Goal: Task Accomplishment & Management: Manage account settings

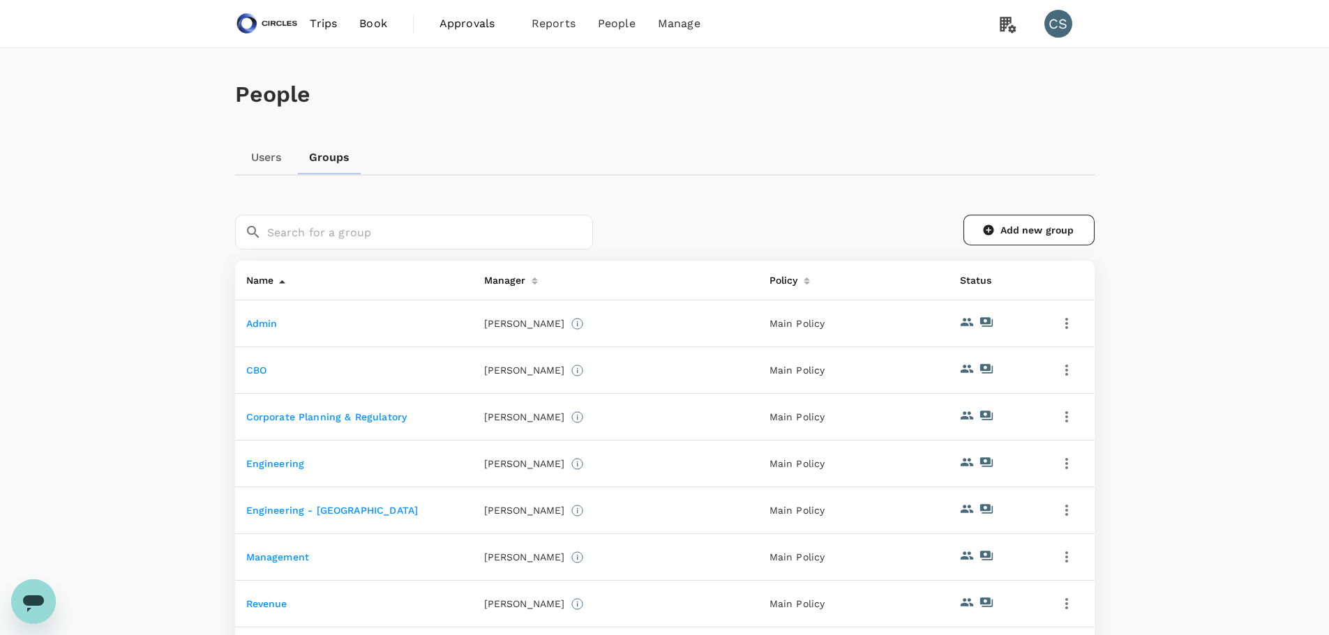
click at [665, 151] on div "Users Groups" at bounding box center [664, 157] width 859 height 33
click at [273, 322] on link "Admin" at bounding box center [261, 323] width 31 height 11
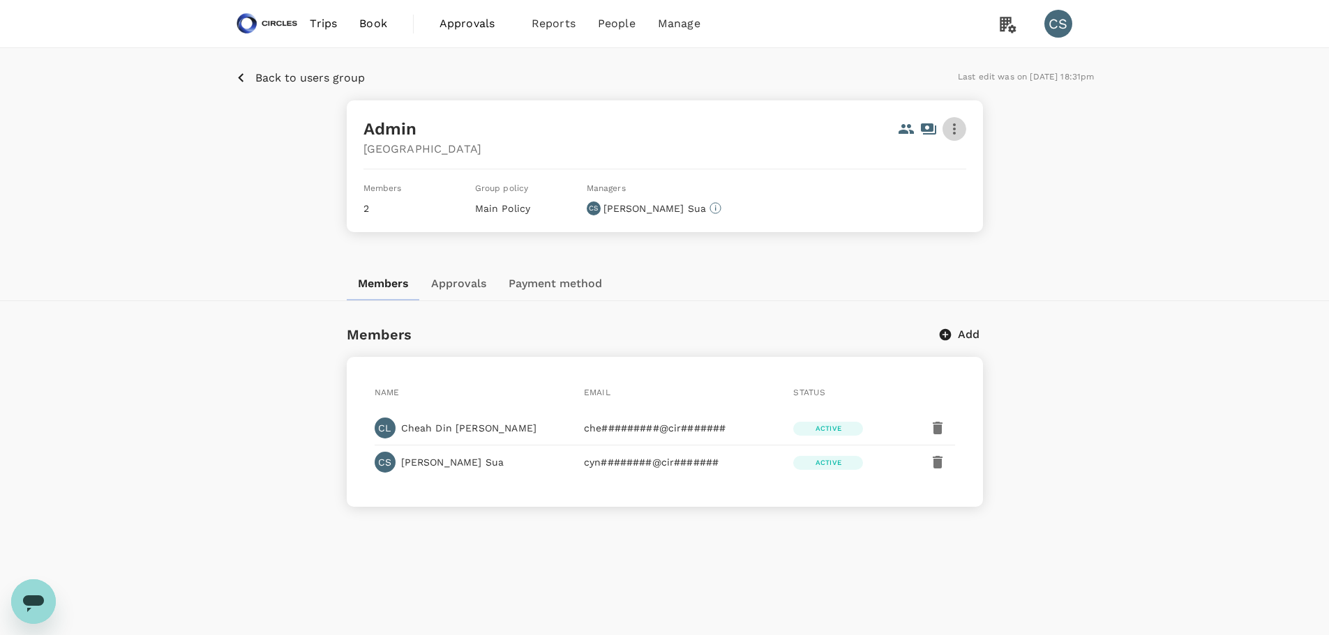
click at [947, 130] on icon "button" at bounding box center [954, 129] width 17 height 17
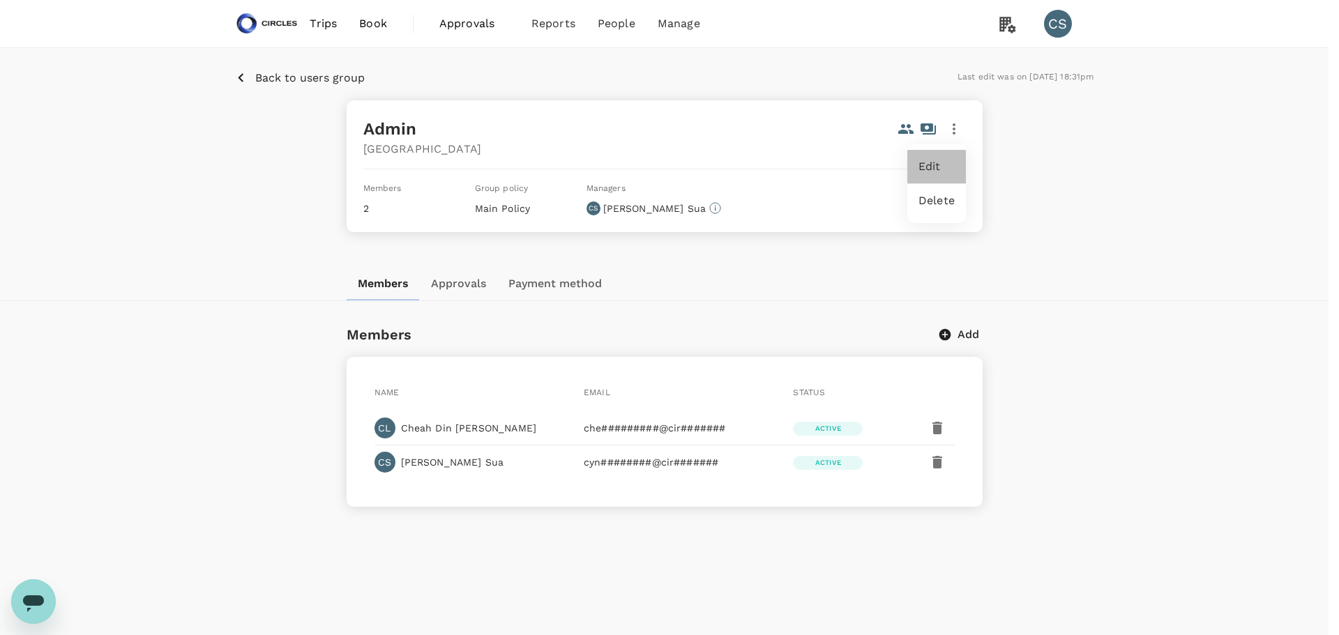
click at [938, 171] on span "Edit" at bounding box center [937, 166] width 36 height 17
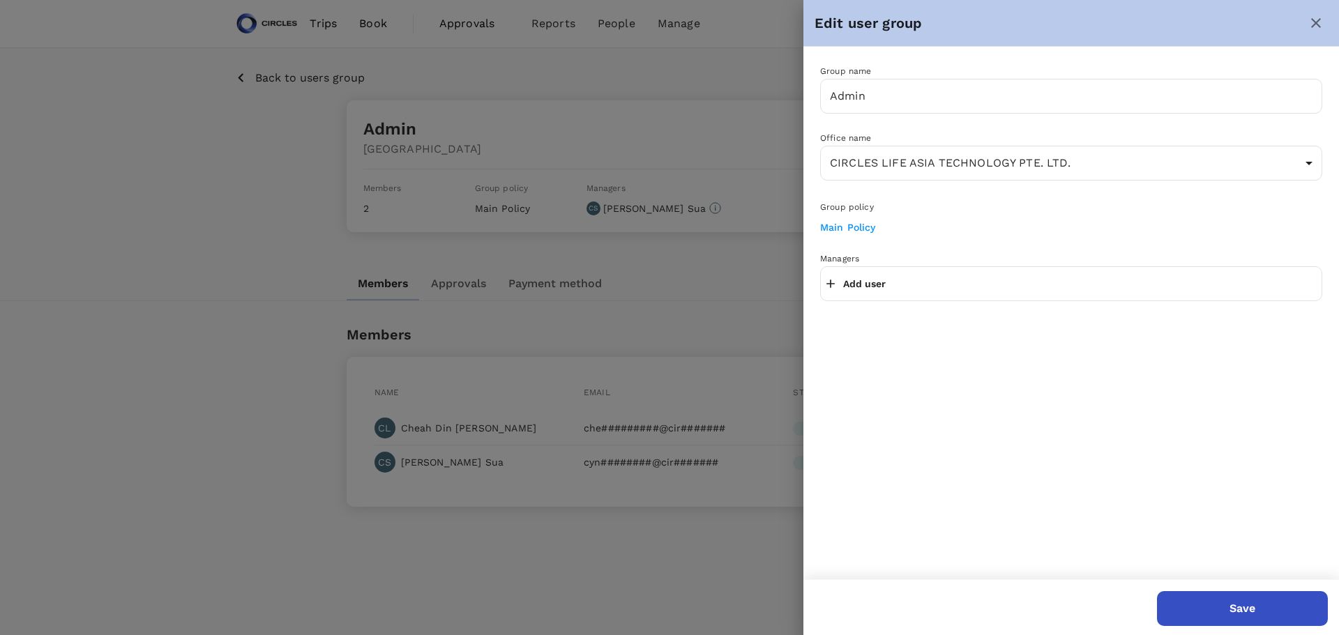
click at [1018, 269] on div "Add user" at bounding box center [1071, 283] width 502 height 35
click at [944, 289] on div "Add user" at bounding box center [1071, 283] width 502 height 35
click at [875, 287] on p "Add user" at bounding box center [864, 284] width 43 height 14
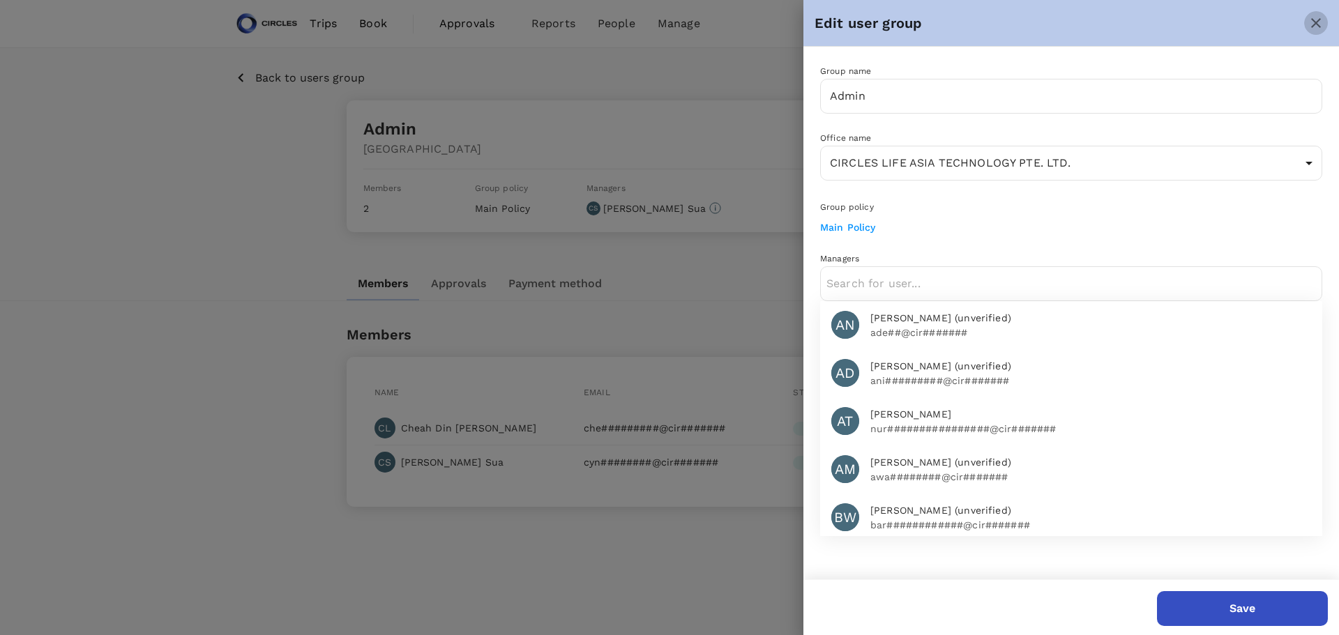
click at [1313, 27] on icon "close" at bounding box center [1316, 23] width 10 height 10
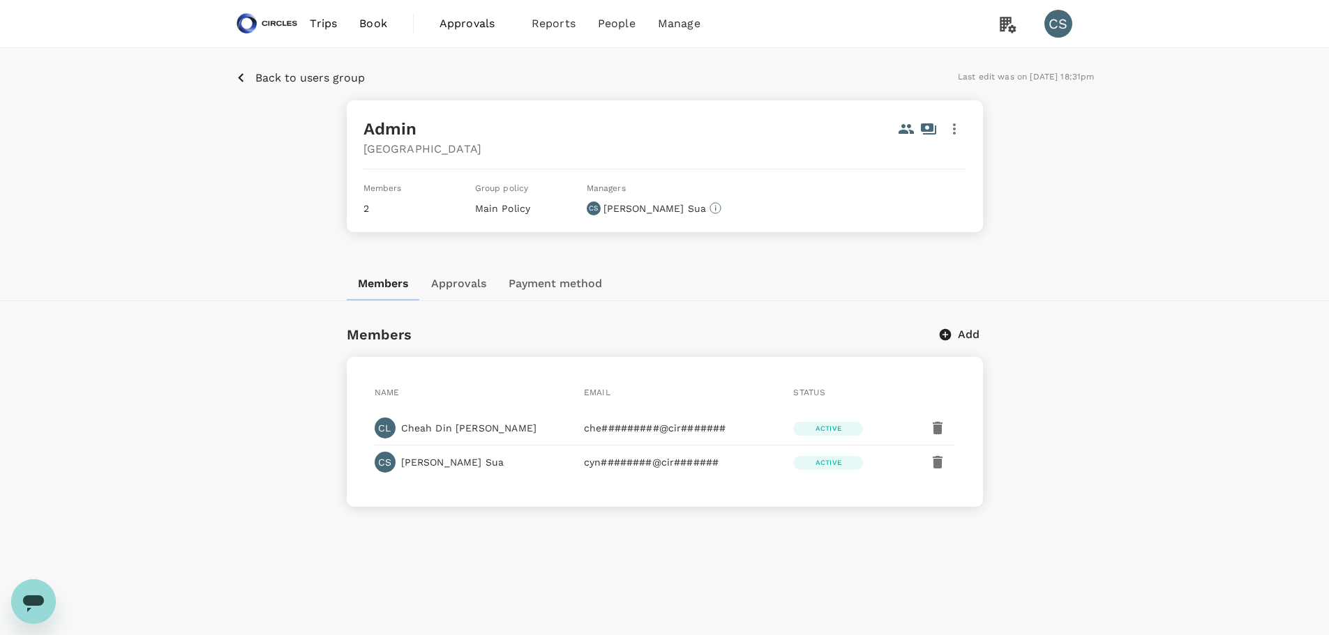
click at [470, 284] on button "Approvals" at bounding box center [458, 283] width 77 height 33
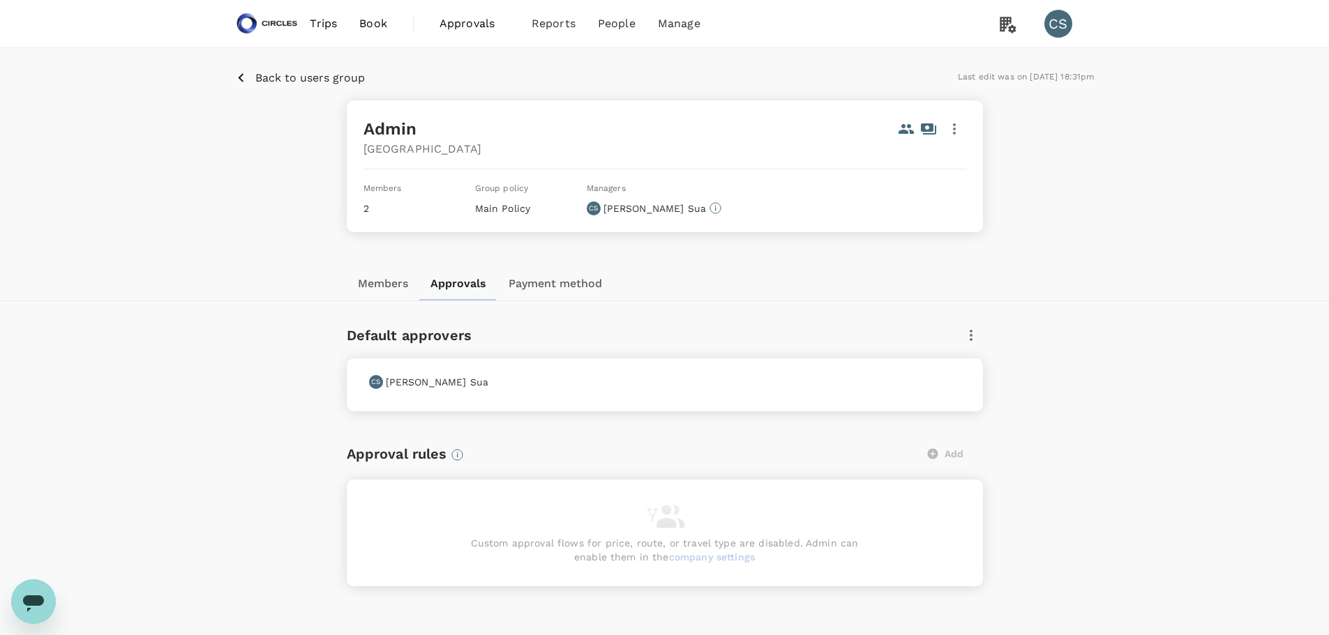
click at [971, 329] on icon "button" at bounding box center [971, 335] width 17 height 17
click at [1161, 342] on div at bounding box center [669, 317] width 1339 height 635
click at [364, 283] on button "Members" at bounding box center [383, 283] width 73 height 33
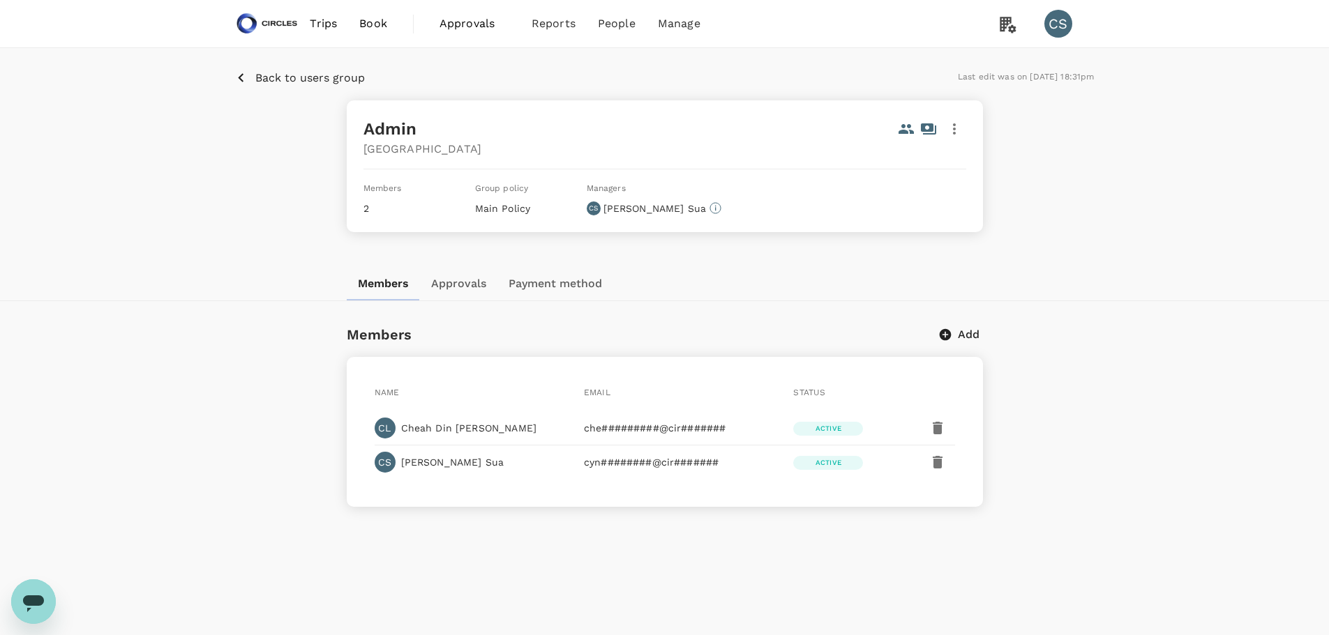
click at [949, 134] on icon "button" at bounding box center [954, 129] width 17 height 17
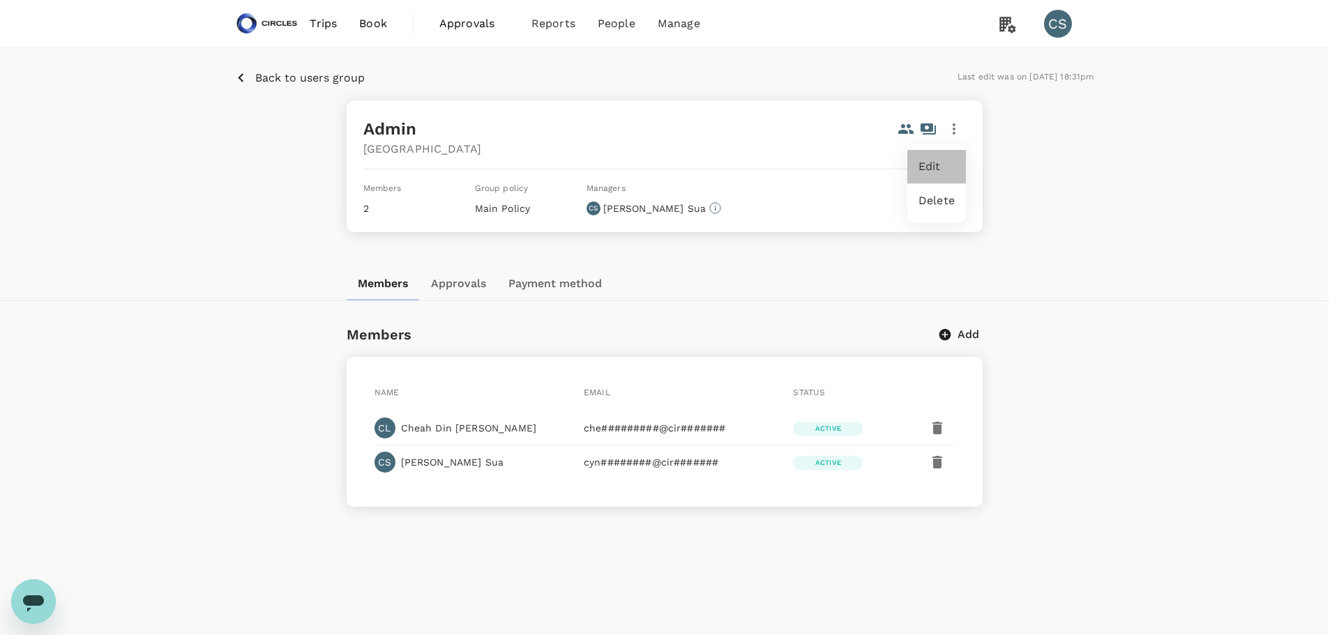
click at [944, 158] on div "Edit" at bounding box center [936, 166] width 59 height 33
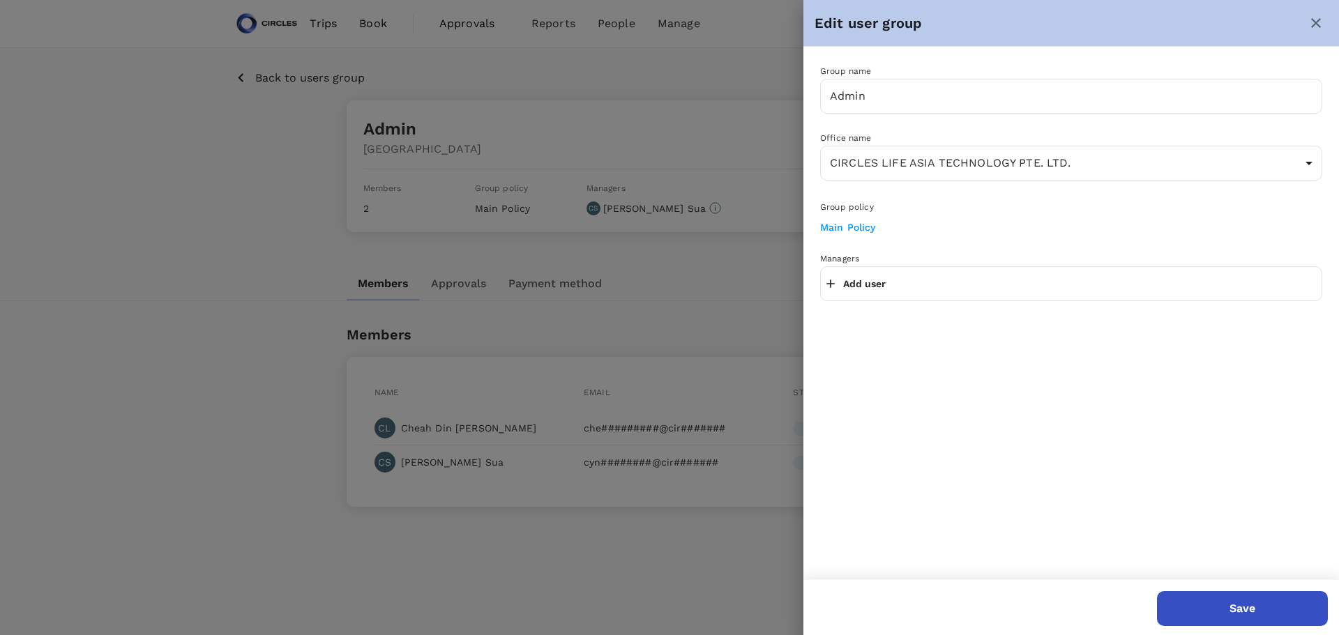
click at [876, 282] on p "Add user" at bounding box center [864, 284] width 43 height 14
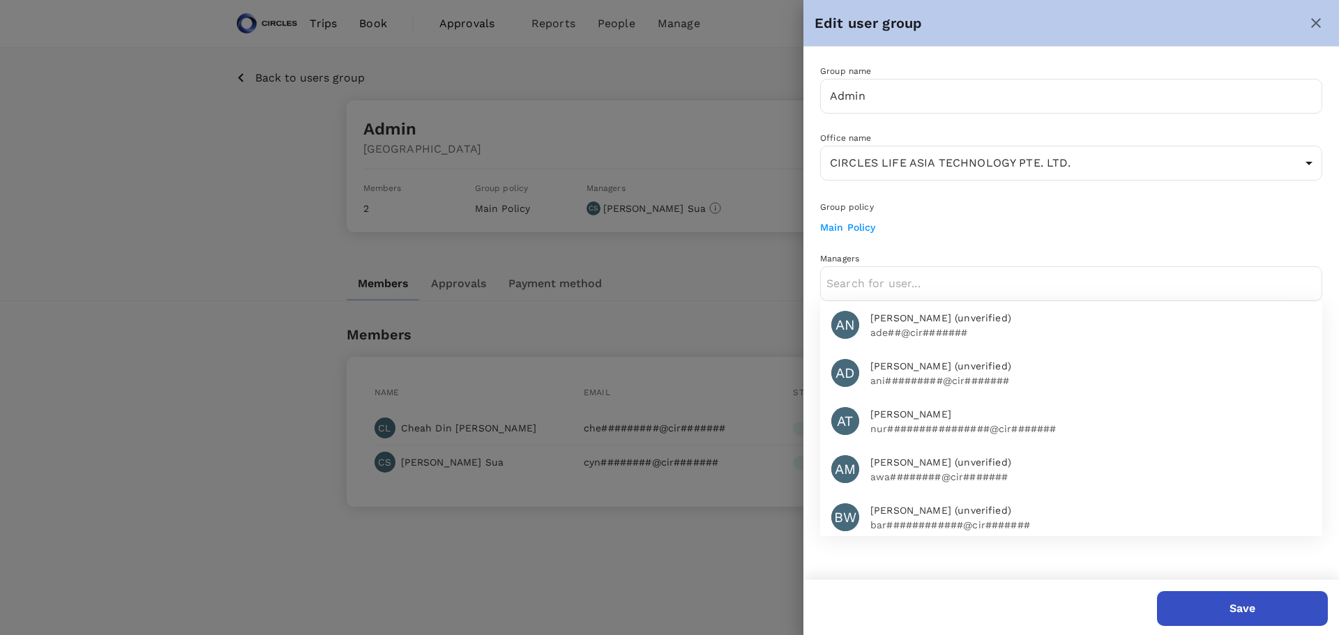
click at [963, 275] on input "text" at bounding box center [1072, 284] width 490 height 22
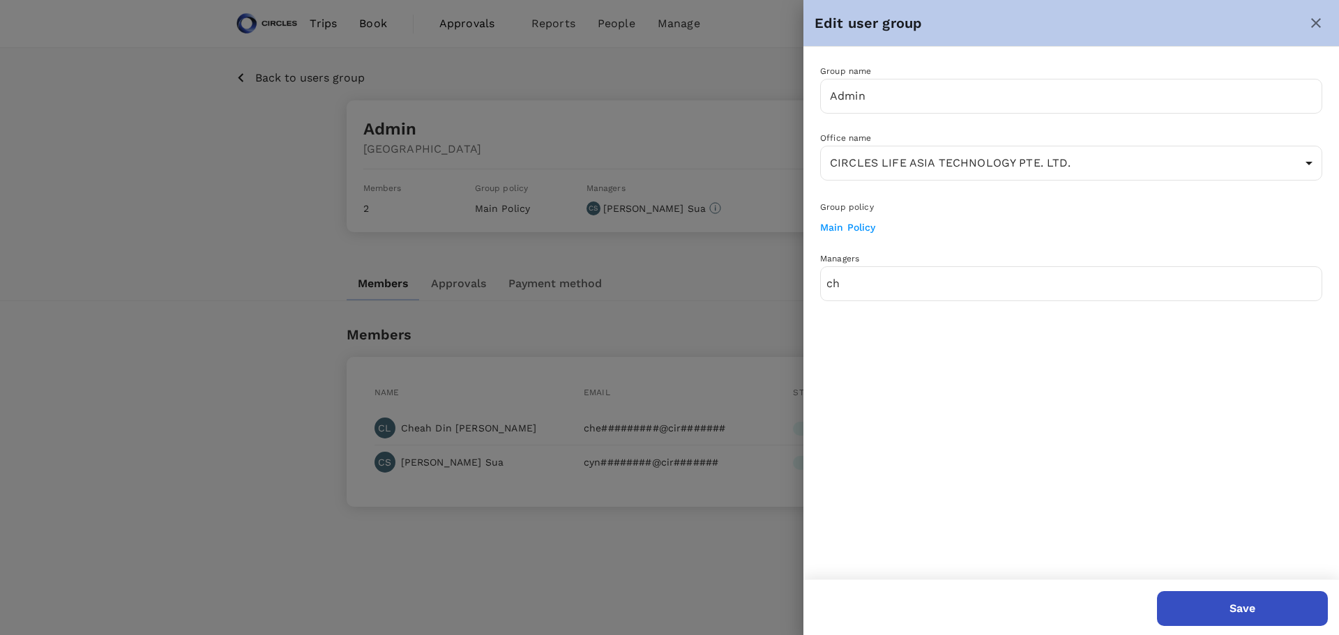
type input "c"
click at [1307, 15] on button "close" at bounding box center [1316, 23] width 24 height 24
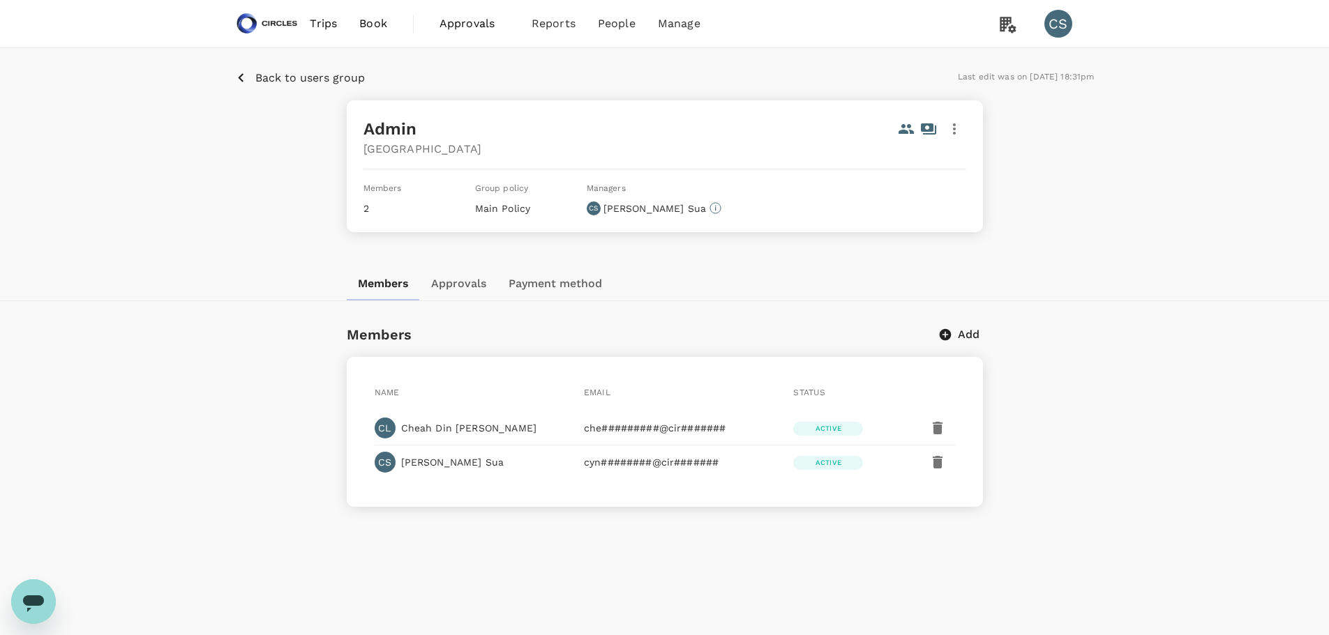
click at [451, 423] on p "[PERSON_NAME]" at bounding box center [468, 428] width 135 height 14
click at [960, 128] on icon "button" at bounding box center [954, 129] width 17 height 17
click at [900, 124] on div at bounding box center [669, 317] width 1339 height 635
click at [951, 125] on icon "button" at bounding box center [954, 129] width 17 height 17
click at [935, 163] on span "Edit" at bounding box center [937, 166] width 36 height 17
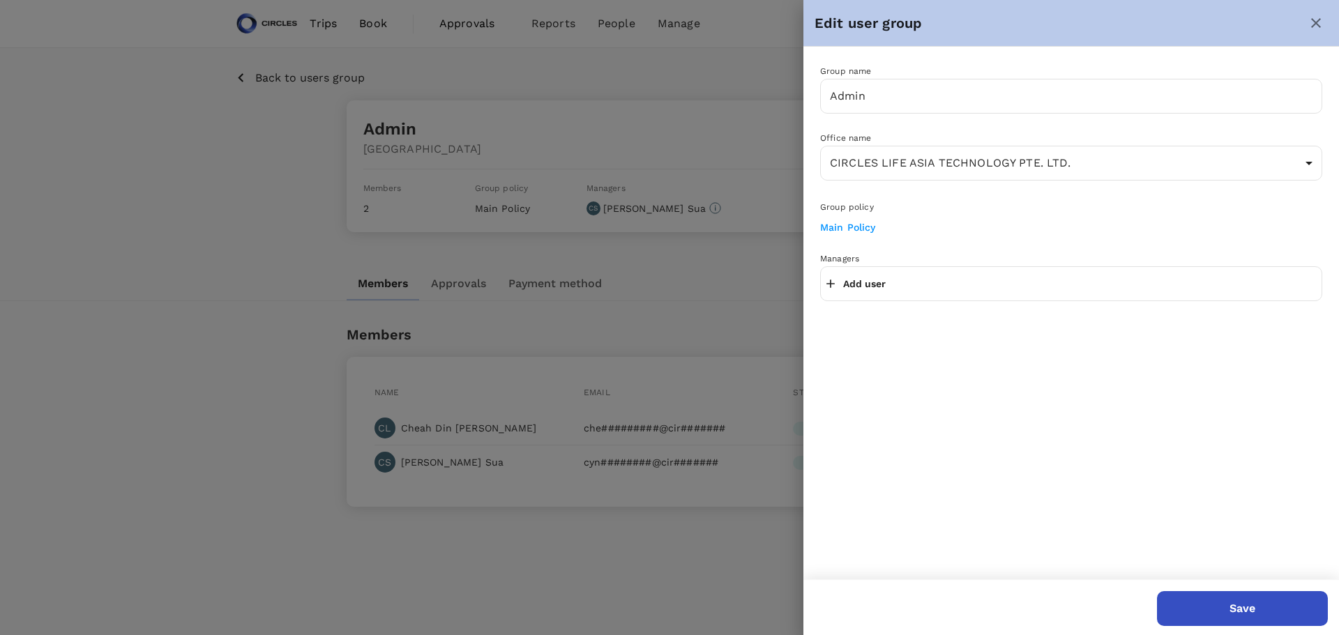
click at [854, 273] on div "Add user" at bounding box center [1071, 283] width 502 height 35
click at [855, 279] on p "Add user" at bounding box center [864, 284] width 43 height 14
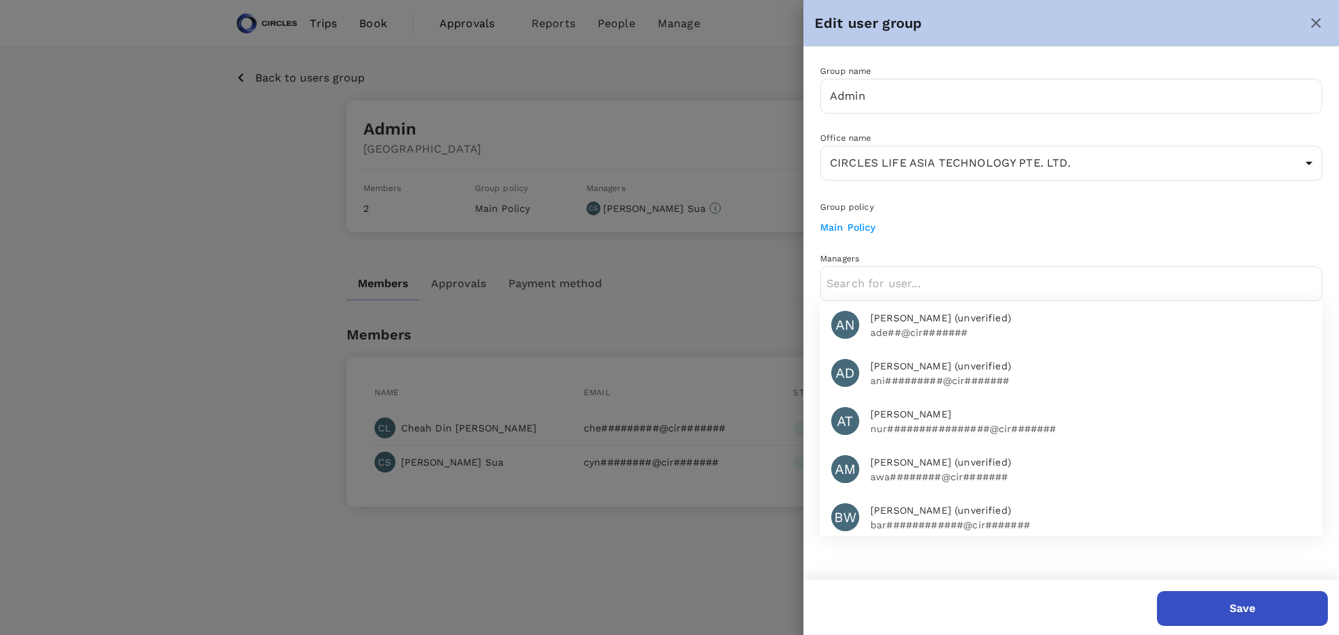
click at [1304, 15] on div at bounding box center [1316, 23] width 24 height 24
click at [1314, 27] on icon "close" at bounding box center [1316, 23] width 17 height 17
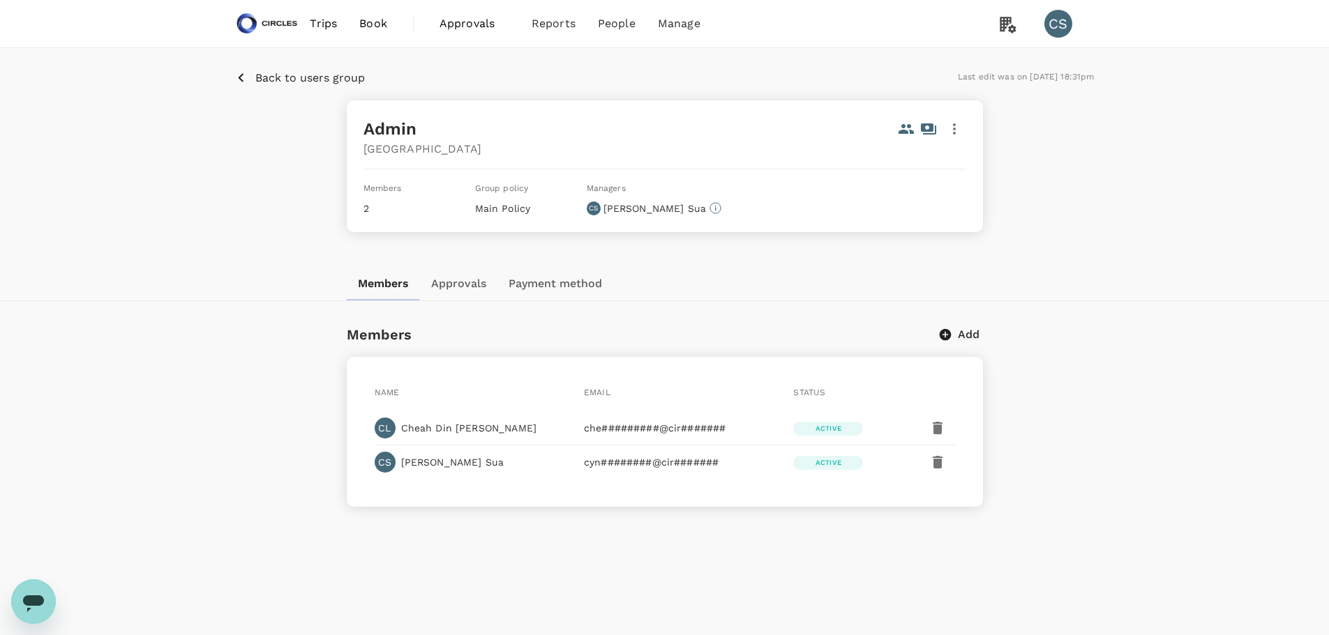
click at [1124, 233] on div "Back to users group Last edit was on [DATE] 18:31pm Admin Singapore Members 2 G…" at bounding box center [664, 157] width 1329 height 219
click at [284, 62] on div "Back to users group Last edit was on [DATE] 18:31pm Admin Singapore Members 2 G…" at bounding box center [664, 157] width 1329 height 219
click at [276, 78] on p "Back to users group" at bounding box center [310, 78] width 110 height 17
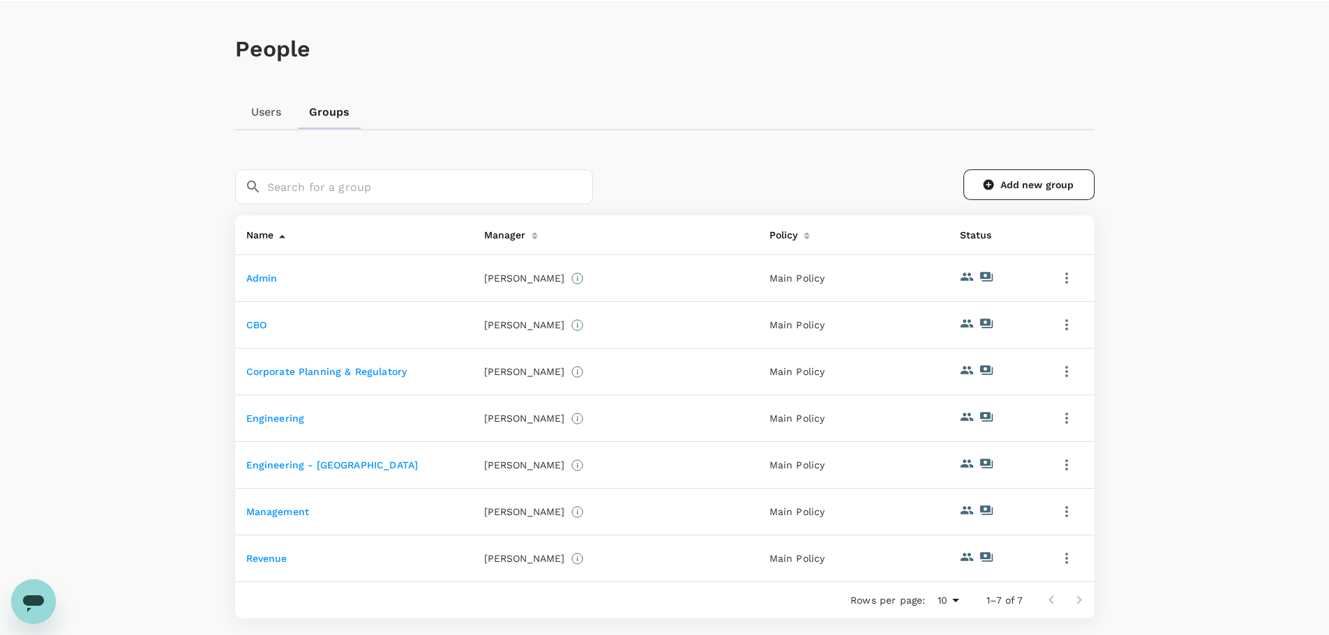
scroll to position [140, 0]
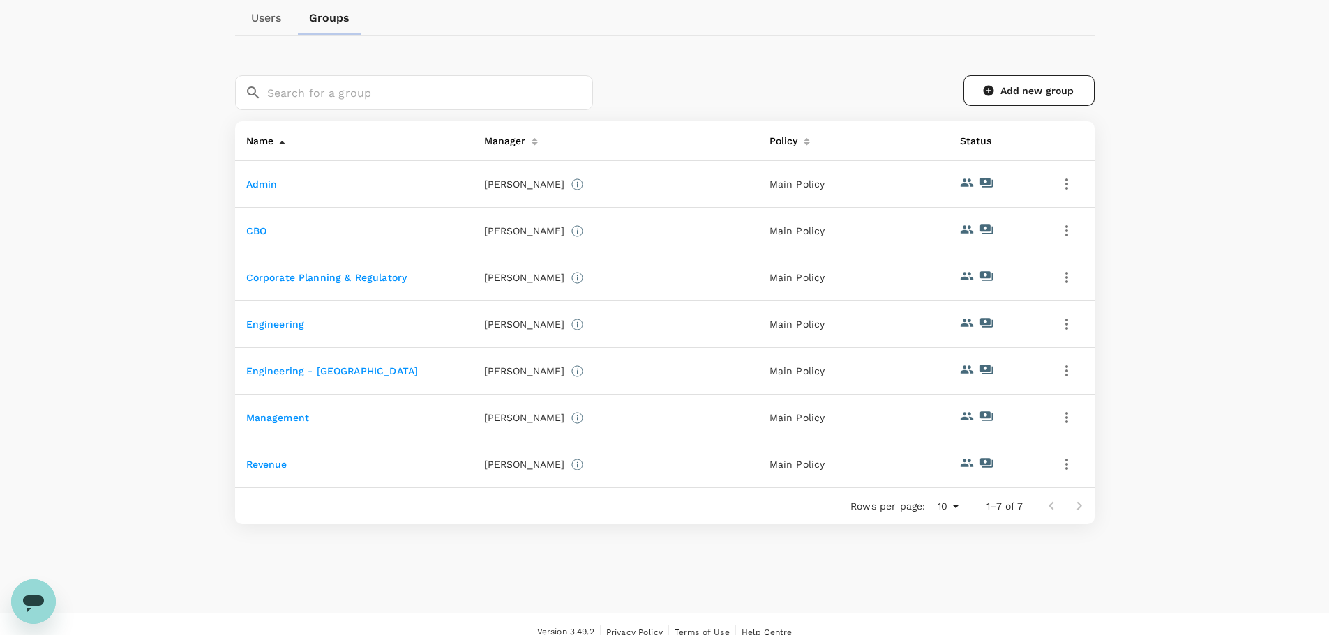
click at [210, 199] on div "People Users Groups ​ ​ Add new group Name Manager Policy Status Admin [PERSON_…" at bounding box center [664, 261] width 1329 height 705
click at [209, 336] on div "People Users Groups ​ ​ Add new group Name Manager Policy Status Admin [PERSON_…" at bounding box center [664, 261] width 1329 height 705
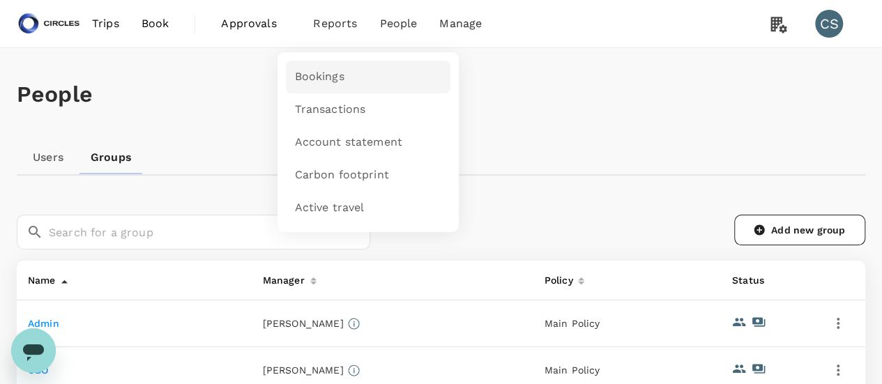
click at [329, 63] on link "Bookings" at bounding box center [368, 77] width 165 height 33
